Goal: Task Accomplishment & Management: Use online tool/utility

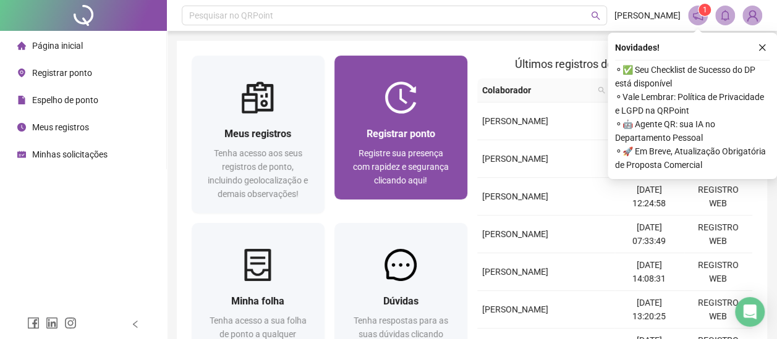
click at [457, 110] on div at bounding box center [400, 98] width 133 height 32
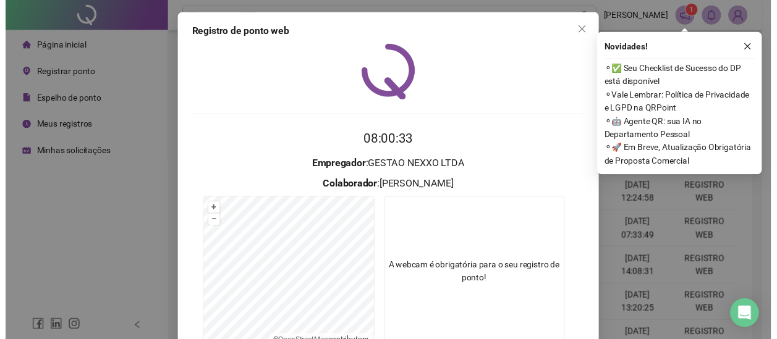
scroll to position [106, 0]
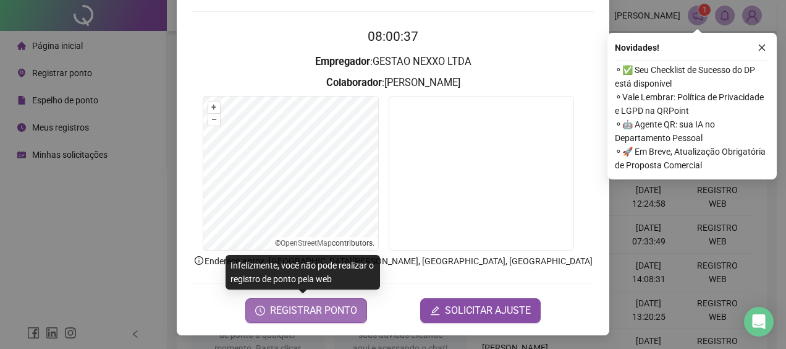
click at [321, 310] on span "REGISTRAR PONTO" at bounding box center [313, 310] width 87 height 15
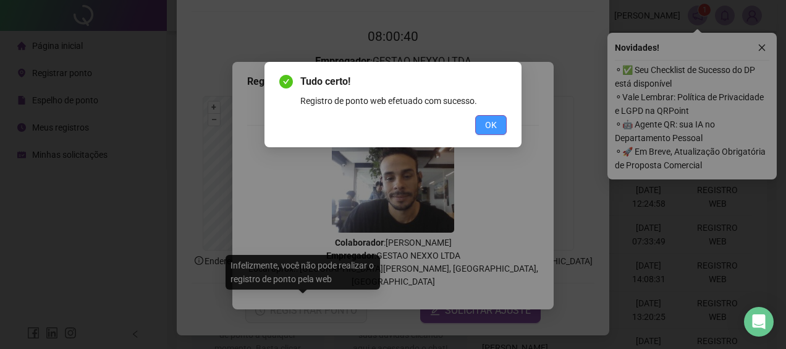
click at [498, 121] on button "OK" at bounding box center [491, 125] width 32 height 20
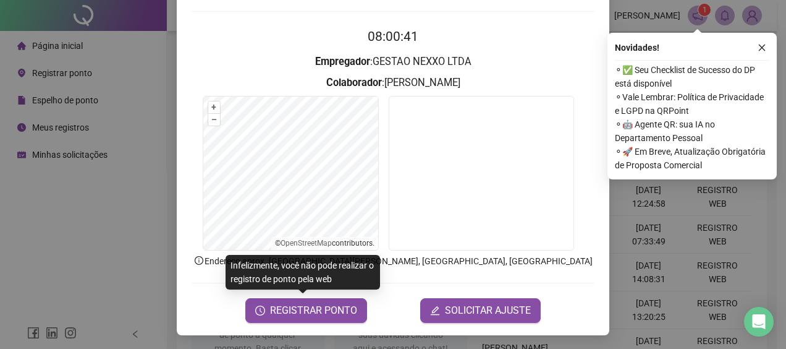
click at [655, 219] on div "Registro de ponto web 08:00:41 Empregador : GESTAO NEXXO LTDA Colaborador : [PE…" at bounding box center [393, 174] width 786 height 349
